Goal: Navigation & Orientation: Find specific page/section

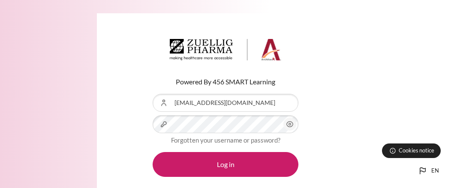
scroll to position [45, 0]
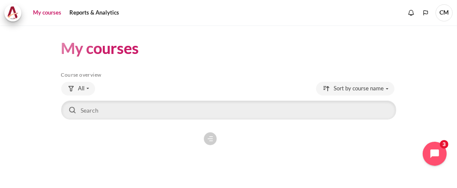
click at [151, 152] on figure "Content" at bounding box center [141, 171] width 160 height 86
